Goal: Task Accomplishment & Management: Manage account settings

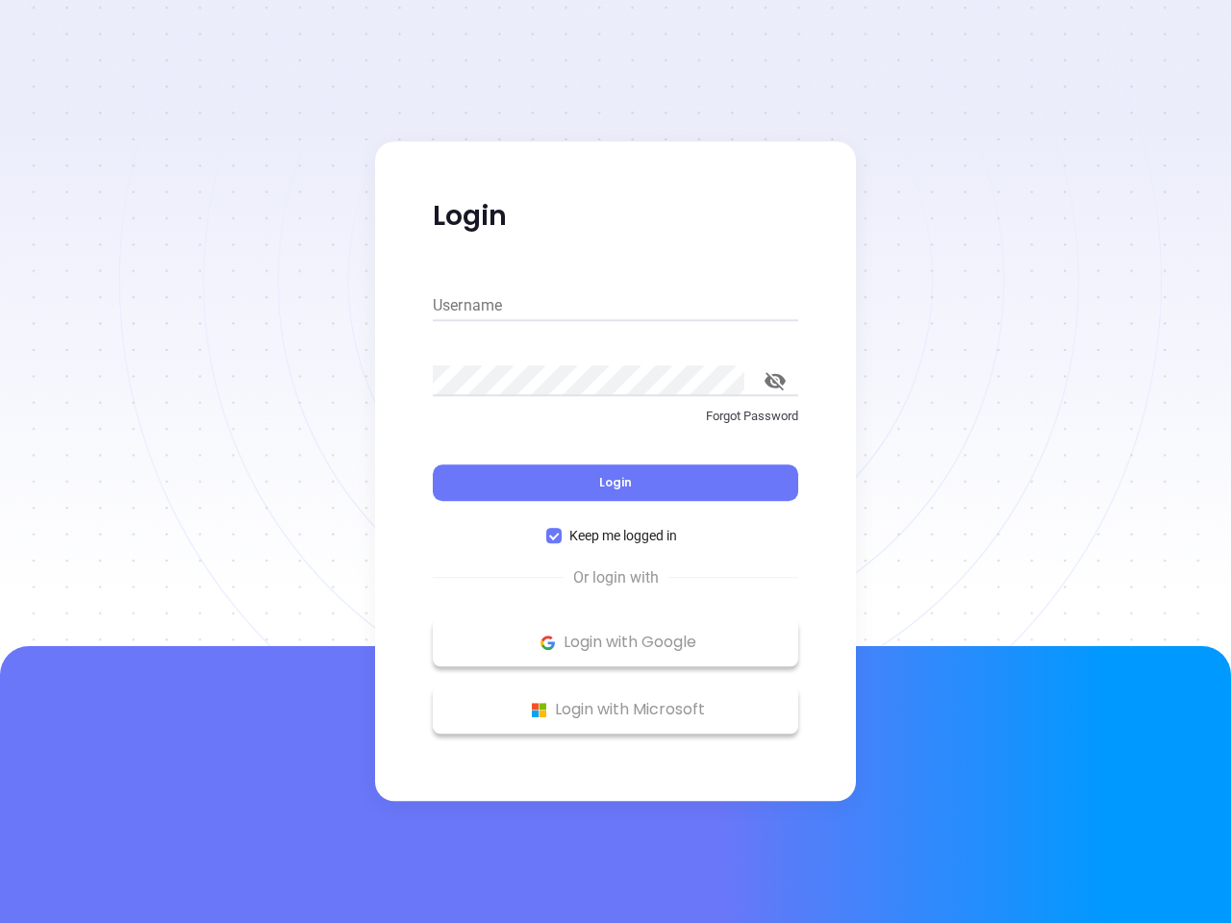
click at [616, 462] on div "Login" at bounding box center [616, 471] width 366 height 60
click at [616, 306] on input "Username" at bounding box center [616, 305] width 366 height 31
click at [775, 381] on icon "toggle password visibility" at bounding box center [775, 381] width 21 height 18
click at [616, 483] on span "Login" at bounding box center [615, 482] width 33 height 16
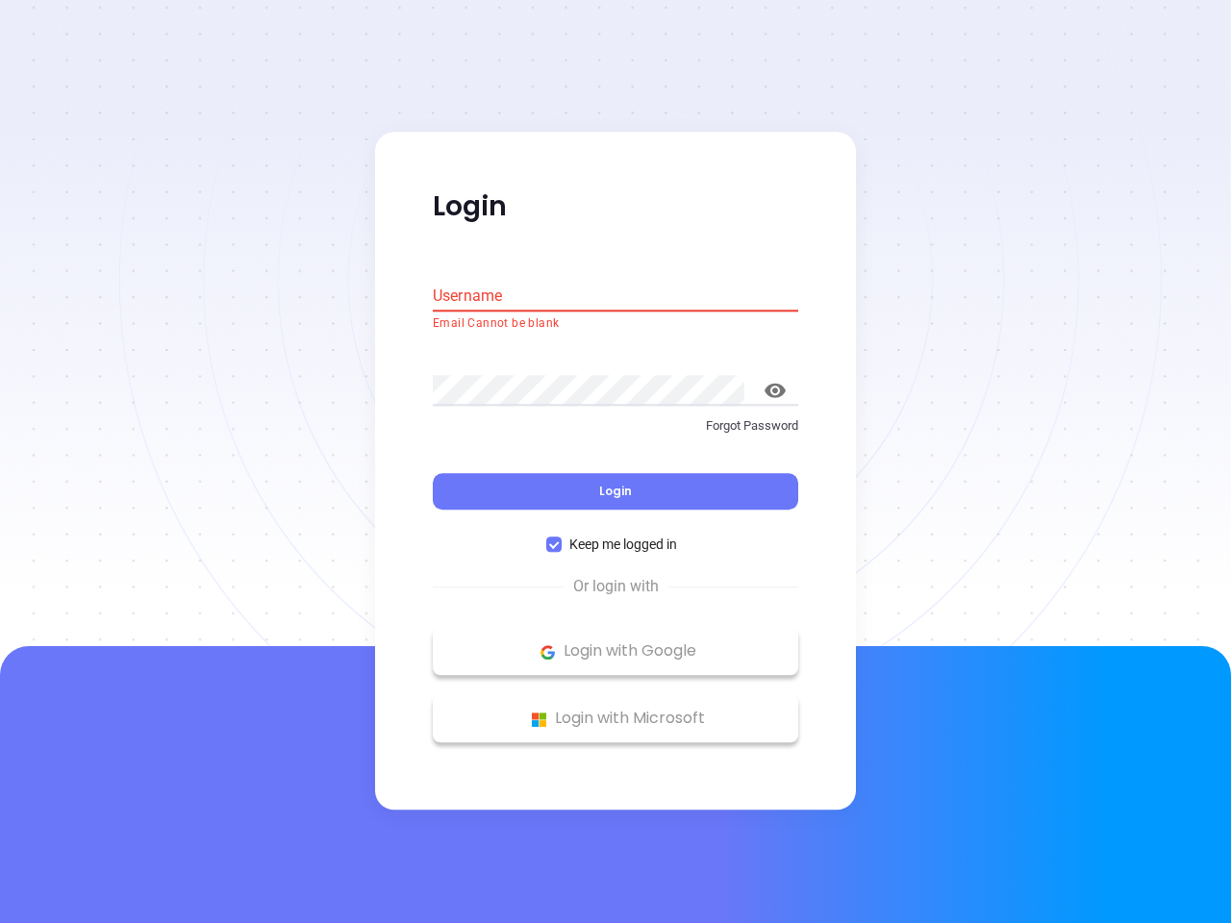
click at [616, 536] on span "Keep me logged in" at bounding box center [623, 545] width 123 height 21
click at [562, 538] on input "Keep me logged in" at bounding box center [553, 545] width 15 height 15
checkbox input "false"
click at [616, 643] on p "Login with Google" at bounding box center [615, 652] width 346 height 29
click at [616, 710] on p "Login with Microsoft" at bounding box center [615, 719] width 346 height 29
